Goal: Information Seeking & Learning: Learn about a topic

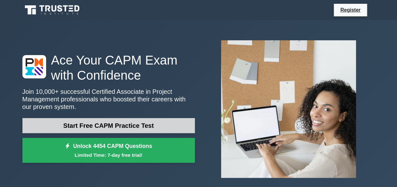
click at [151, 125] on link "Start Free CAPM Practice Test" at bounding box center [108, 125] width 172 height 15
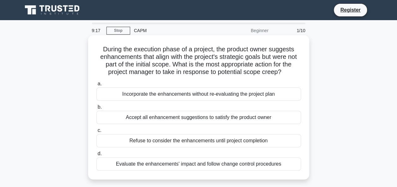
click at [214, 164] on div "Evaluate the enhancements' impact and follow change control procedures" at bounding box center [198, 164] width 204 height 13
click at [99, 154] on span "d." at bounding box center [99, 153] width 4 height 5
click at [131, 144] on div "Refuse to consider the enhancements until project completion" at bounding box center [198, 140] width 204 height 13
click at [96, 133] on input "c. Refuse to consider the enhancements until project completion" at bounding box center [96, 131] width 0 height 4
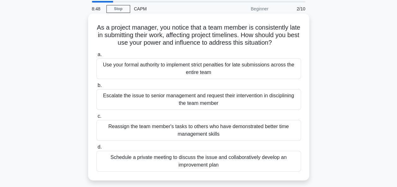
scroll to position [32, 0]
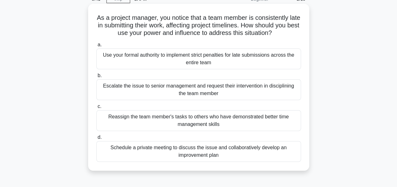
click at [233, 126] on div "Reassign the team member's tasks to others who have demonstrated better time ma…" at bounding box center [198, 120] width 204 height 21
click at [96, 109] on input "c. Reassign the team member's tasks to others who have demonstrated better time…" at bounding box center [96, 107] width 0 height 4
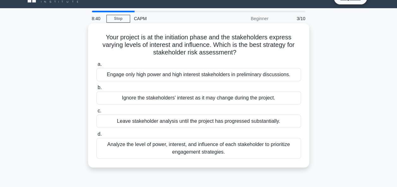
scroll to position [0, 0]
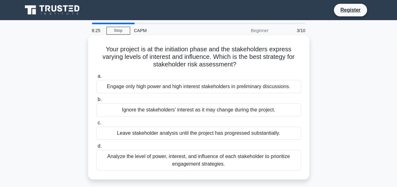
click at [141, 167] on div "Analyze the level of power, interest, and influence of each stakeholder to prio…" at bounding box center [198, 160] width 204 height 21
click at [96, 149] on input "d. Analyze the level of power, interest, and influence of each stakeholder to p…" at bounding box center [96, 147] width 0 height 4
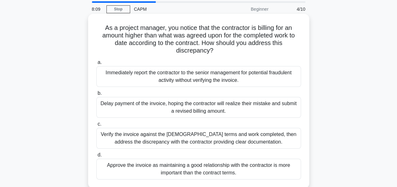
scroll to position [32, 0]
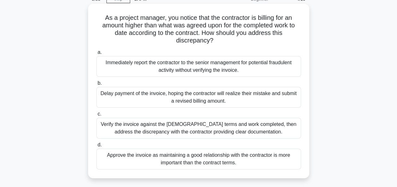
click at [122, 131] on div "Verify the invoice against the contract terms and work completed, then address …" at bounding box center [198, 128] width 204 height 21
click at [96, 116] on input "c. Verify the invoice against the contract terms and work completed, then addre…" at bounding box center [96, 114] width 0 height 4
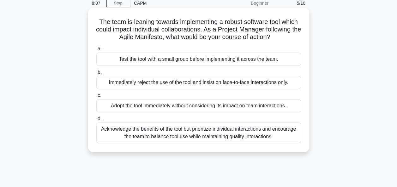
scroll to position [0, 0]
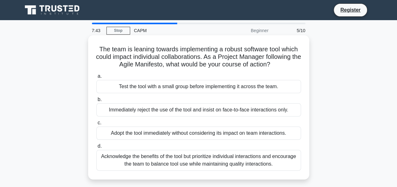
click at [116, 165] on div "Acknowledge the benefits of the tool but prioritize individual interactions and…" at bounding box center [198, 160] width 204 height 21
click at [96, 149] on input "d. Acknowledge the benefits of the tool but prioritize individual interactions …" at bounding box center [96, 147] width 0 height 4
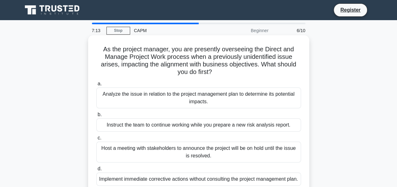
click at [205, 97] on div "Analyze the issue in relation to the project management plan to determine its p…" at bounding box center [198, 98] width 204 height 21
click at [96, 86] on input "a. Analyze the issue in relation to the project management plan to determine it…" at bounding box center [96, 84] width 0 height 4
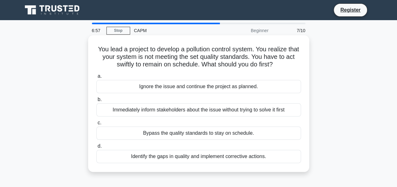
click at [278, 156] on div "Identify the gaps in quality and implement corrective actions." at bounding box center [198, 156] width 204 height 13
click at [96, 149] on input "d. Identify the gaps in quality and implement corrective actions." at bounding box center [96, 147] width 0 height 4
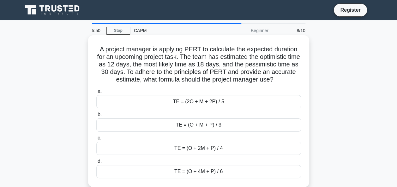
click at [226, 124] on div "TE = (O + M + P) / 3" at bounding box center [198, 125] width 204 height 13
click at [96, 117] on input "b. TE = (O + M + P) / 3" at bounding box center [96, 115] width 0 height 4
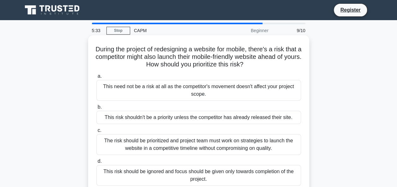
click at [194, 120] on div "This risk shouldn't be a priority unless the competitor has already released th…" at bounding box center [198, 117] width 204 height 13
click at [96, 109] on input "b. This risk shouldn't be a priority unless the competitor has already released…" at bounding box center [96, 107] width 0 height 4
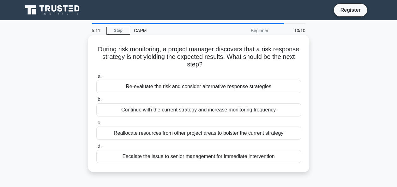
click at [240, 131] on div "Reallocate resources from other project areas to bolster the current strategy" at bounding box center [198, 133] width 204 height 13
click at [96, 125] on input "c. Reallocate resources from other project areas to bolster the current strategy" at bounding box center [96, 123] width 0 height 4
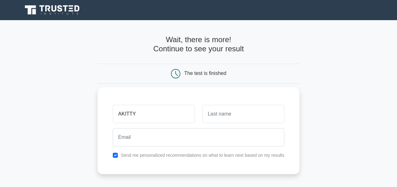
type input "AKITTY"
drag, startPoint x: 277, startPoint y: 111, endPoint x: 280, endPoint y: 109, distance: 3.8
click at [278, 111] on input "text" at bounding box center [243, 114] width 82 height 18
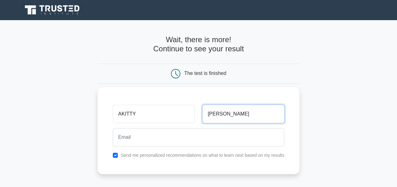
type input "FIDELIS MAWULORM"
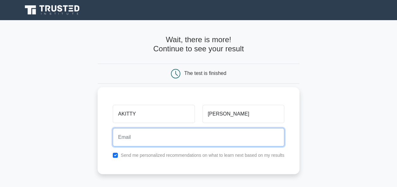
click at [260, 134] on input "email" at bounding box center [198, 137] width 171 height 18
type input "fidelismawulormakitty@gmail.com"
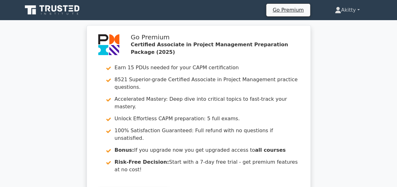
click at [357, 12] on link "Akitty" at bounding box center [346, 10] width 55 height 13
click at [348, 23] on link "Profile" at bounding box center [345, 25] width 50 height 10
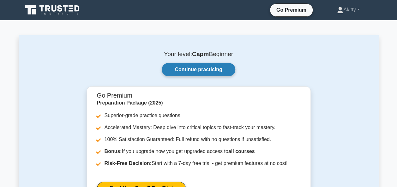
click at [229, 69] on link "Continue practicing" at bounding box center [198, 69] width 73 height 13
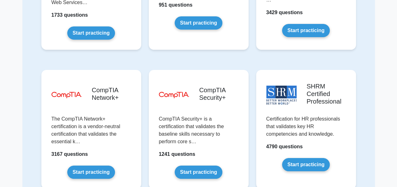
scroll to position [911, 0]
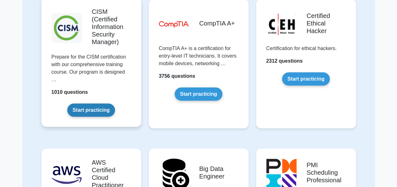
click at [97, 104] on link "Start practicing" at bounding box center [91, 110] width 48 height 13
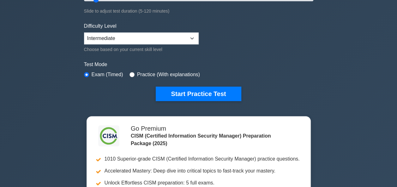
scroll to position [189, 0]
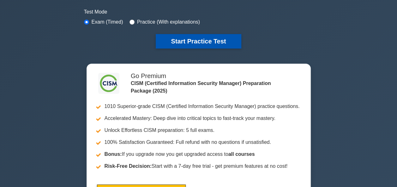
click at [204, 40] on button "Start Practice Test" at bounding box center [198, 41] width 85 height 15
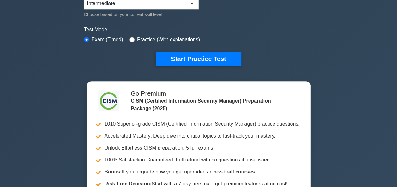
scroll to position [158, 0]
